Goal: Complete application form

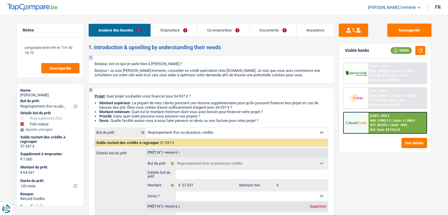
select select "refinancing"
select select "car"
select select "120"
select select "refinancing"
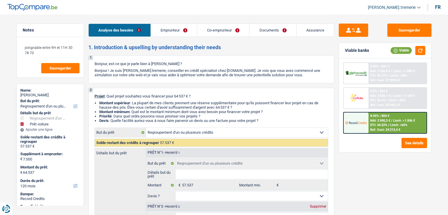
select select "refinancing"
select select "car"
select select "false"
select select "120"
select select "retired"
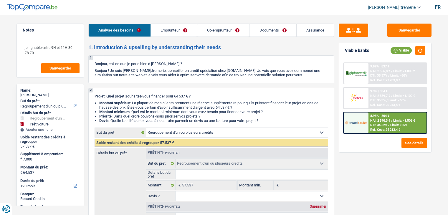
select select "retired"
select select "pension"
select select "ownerWithMortgage"
select select "personalLoan"
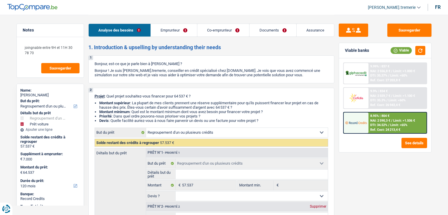
select select "medicalFees"
select select "48"
select select "cardOrCredit"
select select "mortgage"
select select "300"
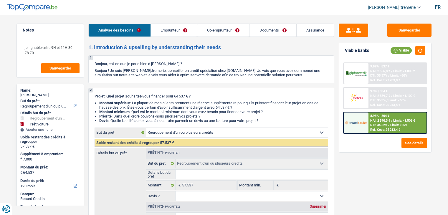
select select "refinancing"
select select "car"
select select "false"
select select "120"
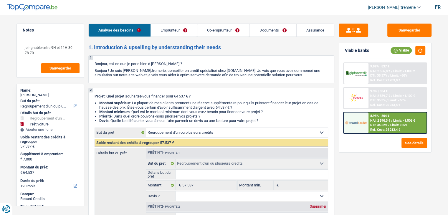
click at [185, 35] on link "Emprunteur" at bounding box center [174, 30] width 46 height 13
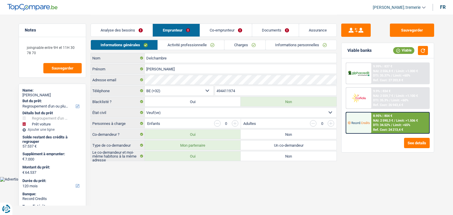
click at [276, 45] on link "Informations personnelles" at bounding box center [301, 45] width 71 height 10
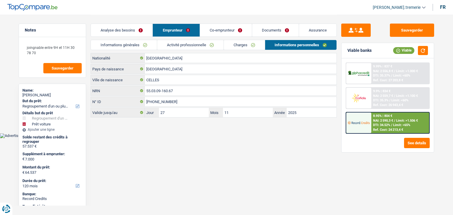
click at [210, 32] on link "Co-emprunteur" at bounding box center [226, 30] width 52 height 13
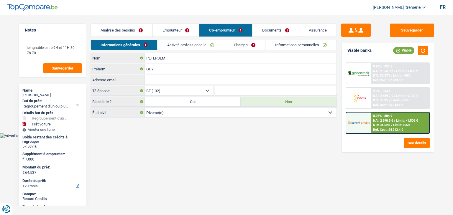
click at [286, 50] on link "Informations personnelles" at bounding box center [300, 45] width 71 height 10
